Goal: Register for event/course

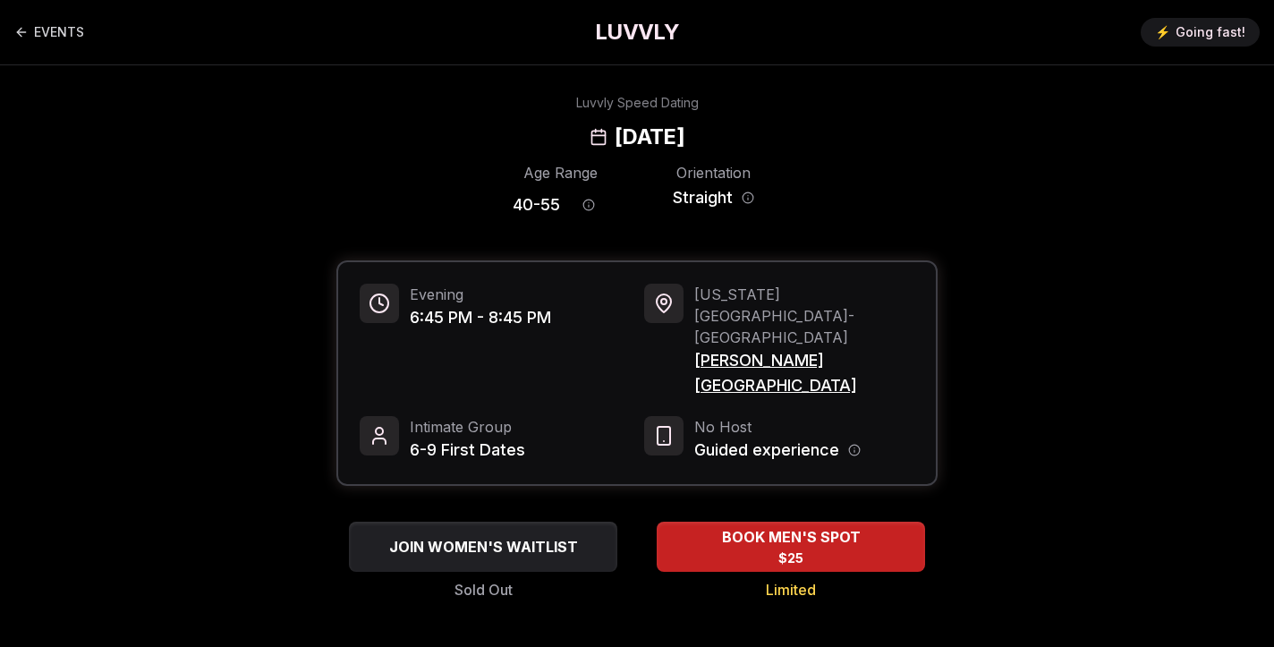
click at [626, 39] on h1 "LUVVLY" at bounding box center [637, 32] width 84 height 29
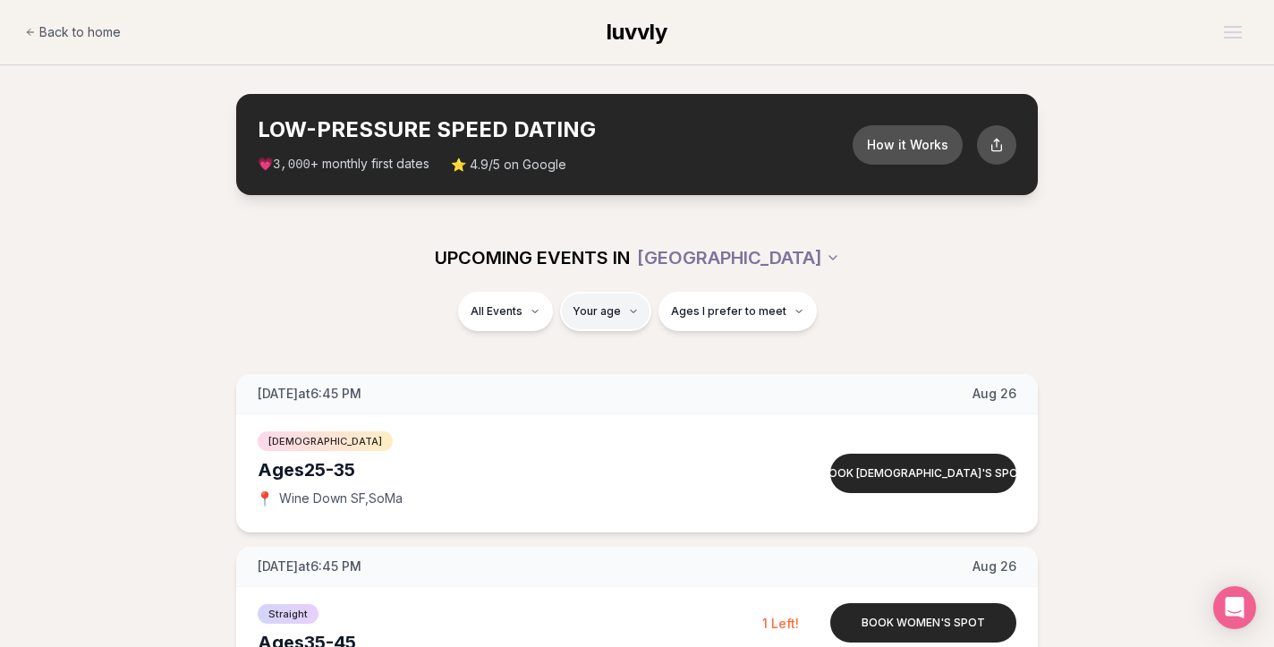
type input "**"
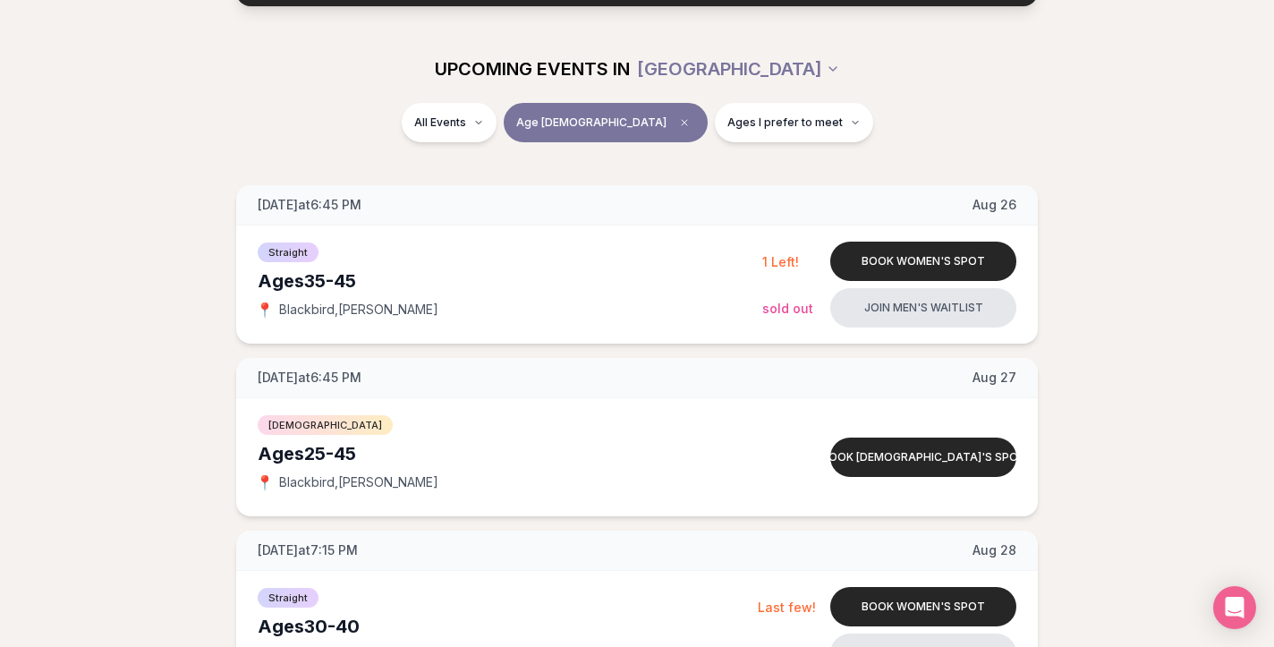
scroll to position [190, 0]
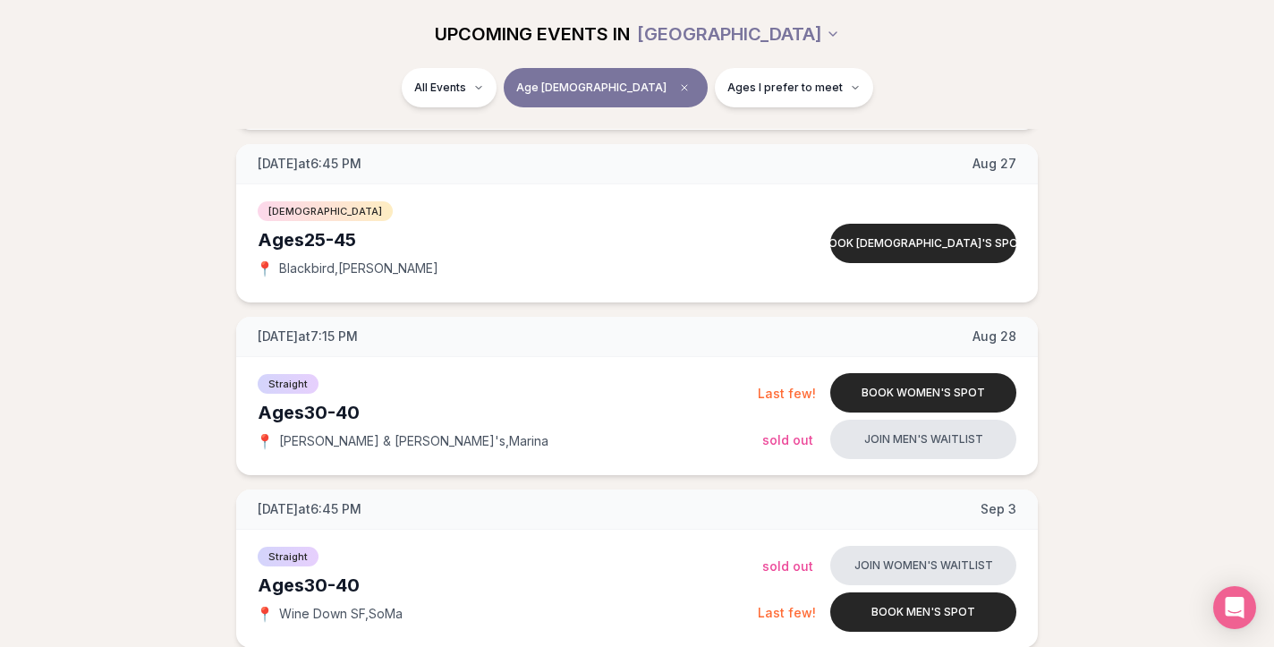
scroll to position [441, 0]
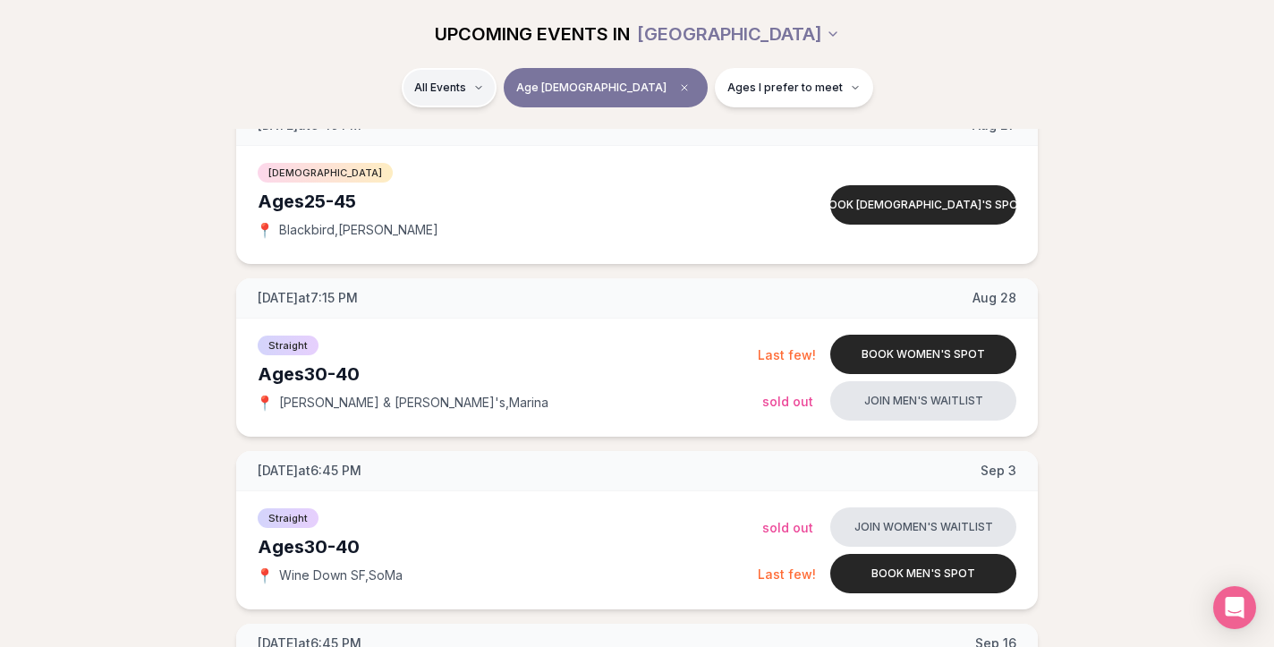
click at [531, 101] on html "Back to home luvvly LOW-PRESSURE SPEED DATING How it Works 💗 3,000 + monthly fi…" at bounding box center [637, 505] width 1274 height 1892
click at [528, 134] on div "Straight ( 5 )" at bounding box center [527, 134] width 170 height 39
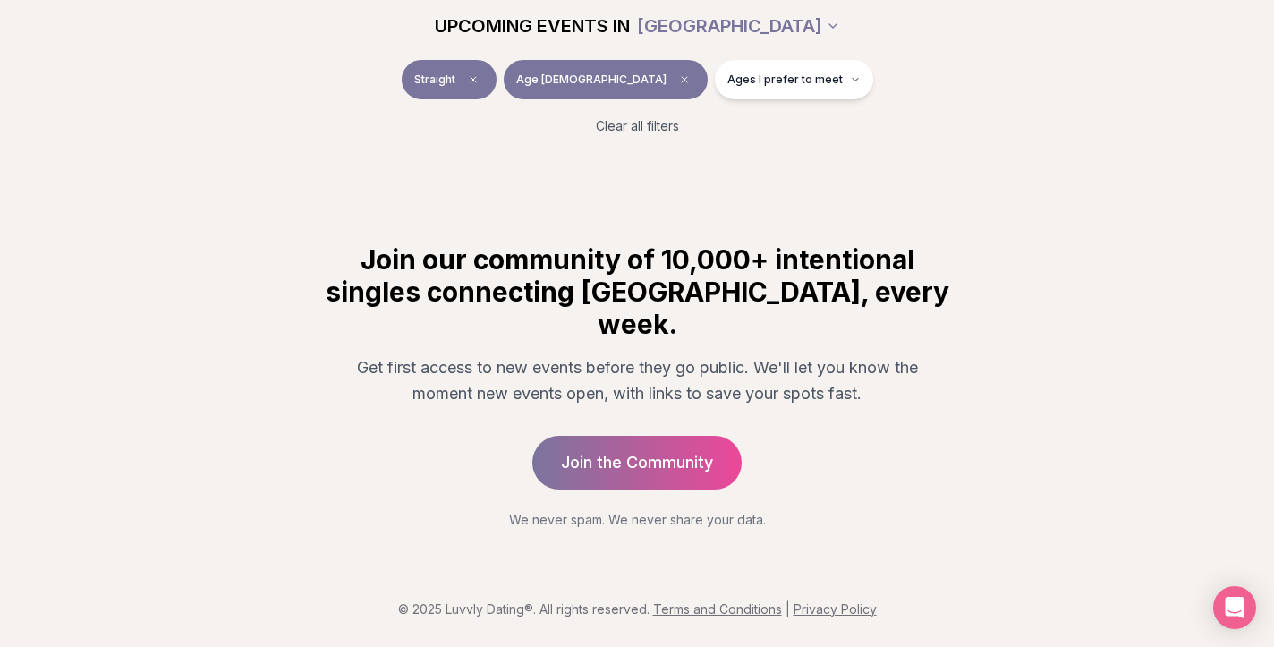
scroll to position [284, 0]
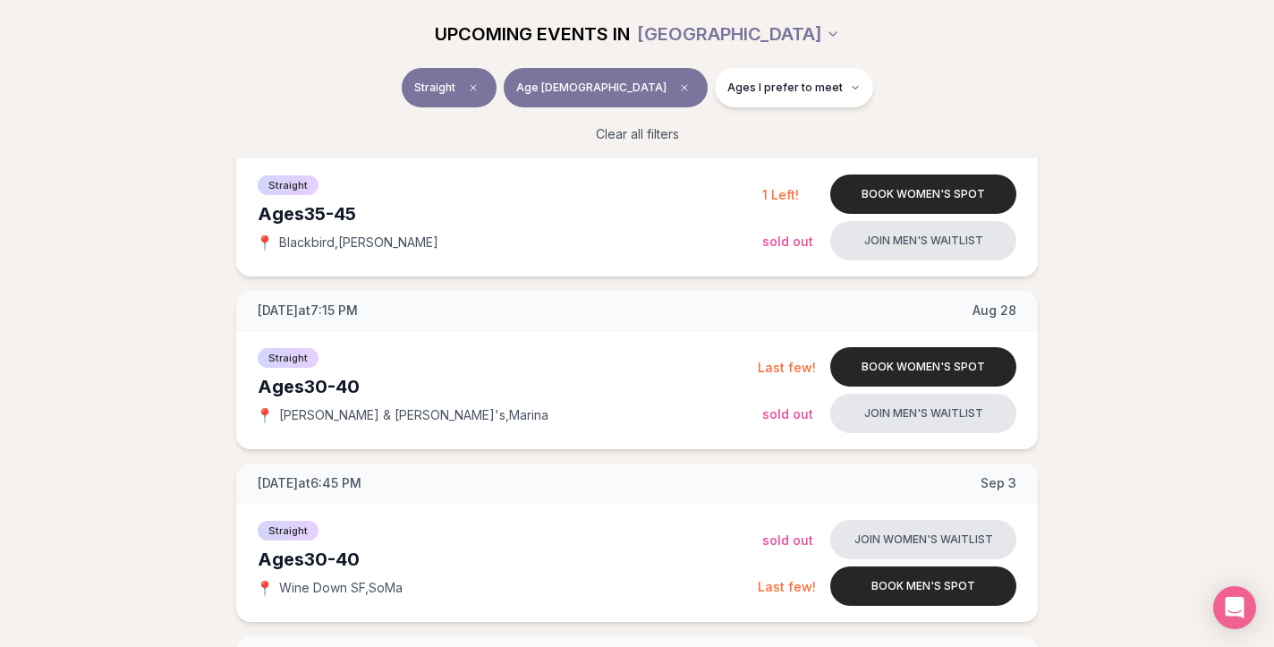
click at [190, 302] on div "Tuesday at 6:45 PM Aug 26 Ages 35-45 Straight 📍 Blackbird , Castro Book women's…" at bounding box center [637, 542] width 1216 height 849
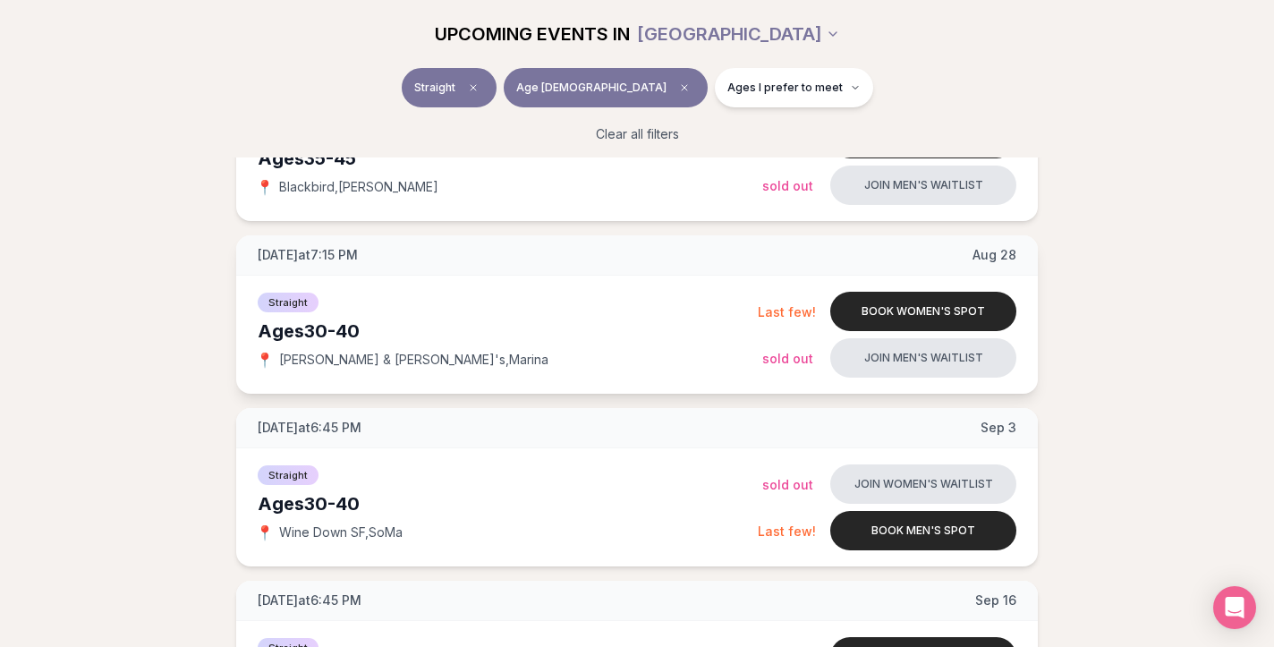
scroll to position [408, 0]
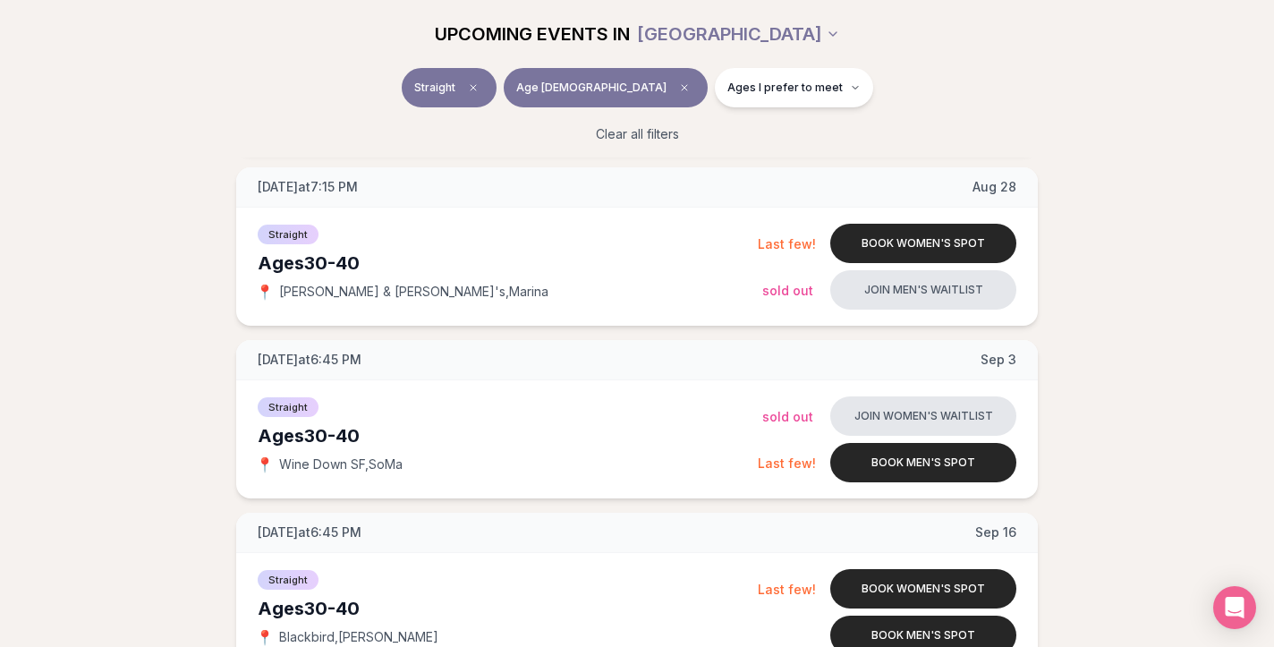
click at [1139, 320] on div "Tuesday at 6:45 PM Aug 26 Ages 35-45 Straight 📍 Blackbird , Castro Book women's…" at bounding box center [637, 419] width 1216 height 849
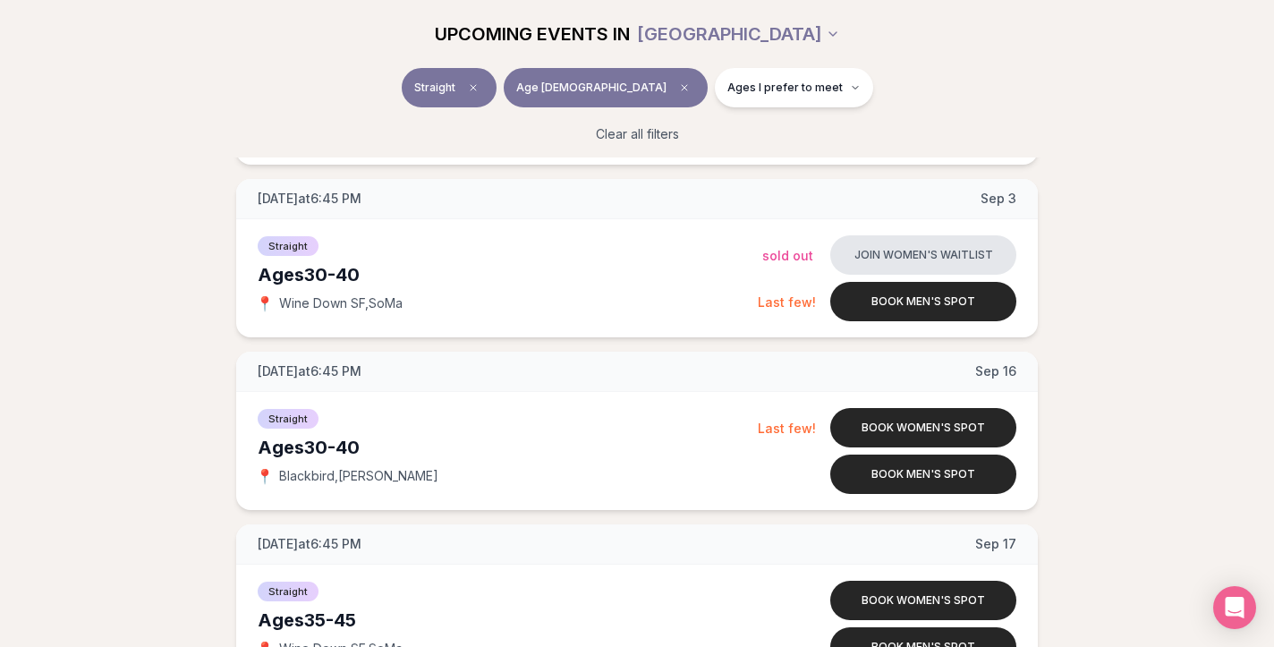
scroll to position [637, 0]
